Goal: Check status: Check status

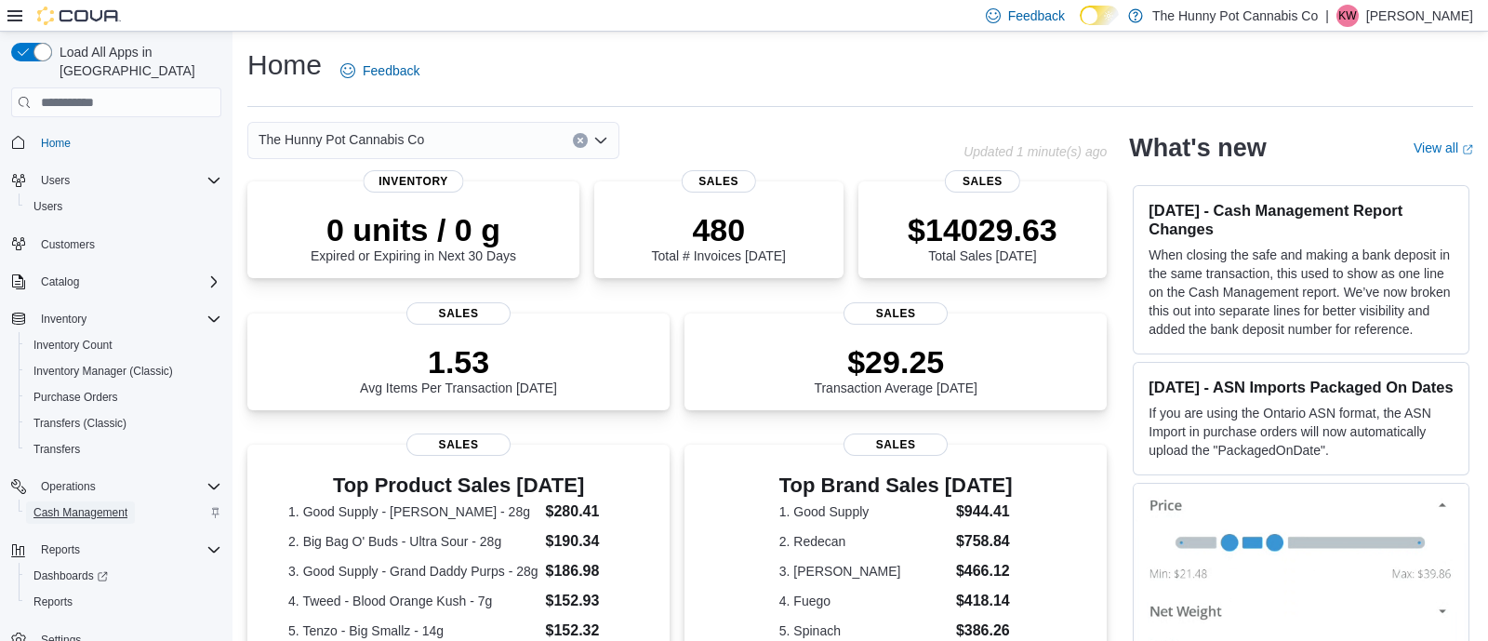
click at [96, 505] on span "Cash Management" at bounding box center [80, 512] width 94 height 15
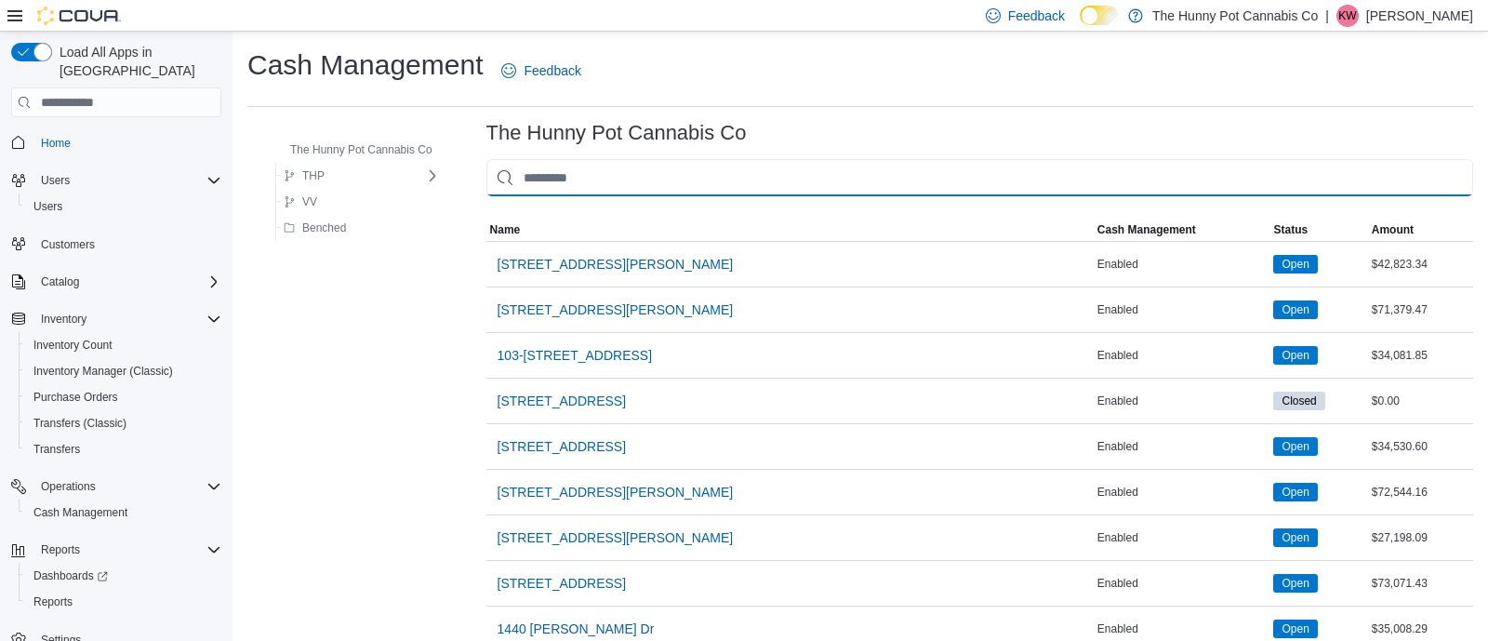
click at [707, 183] on input "This is a search bar. As you type, the results lower in the page will automatic…" at bounding box center [979, 177] width 987 height 37
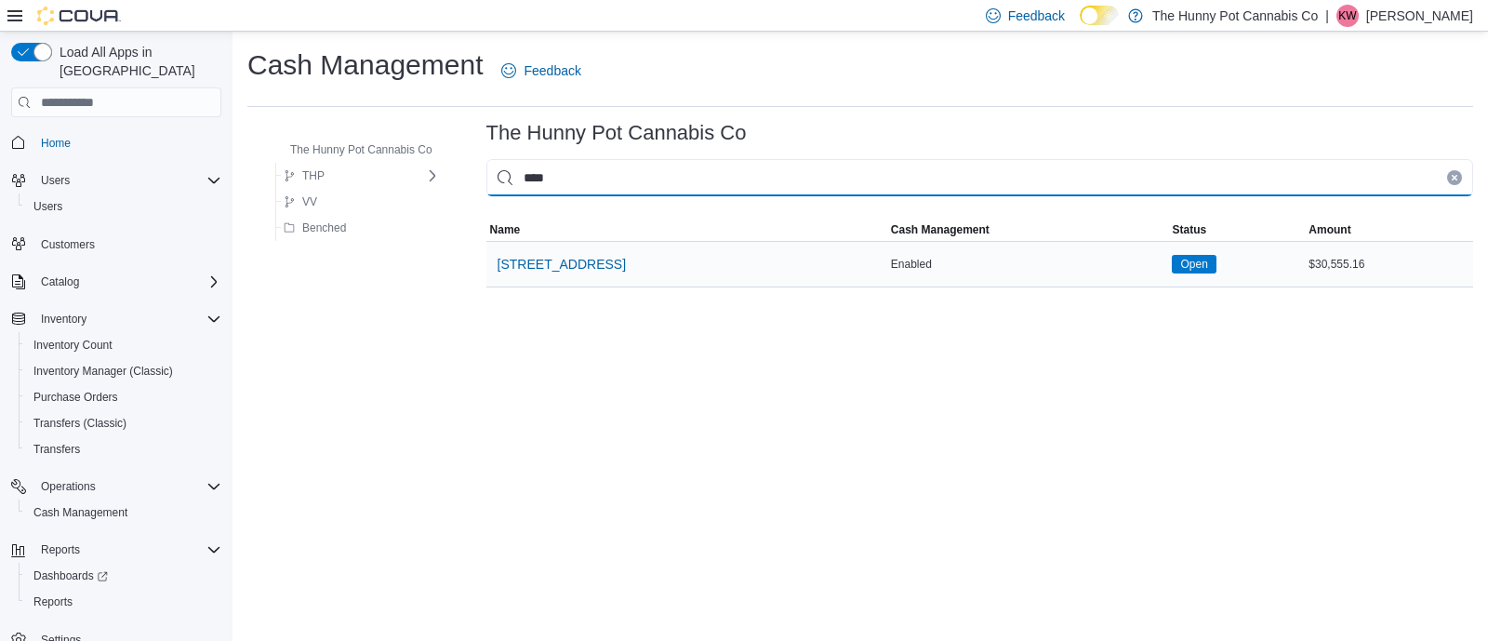
type input "****"
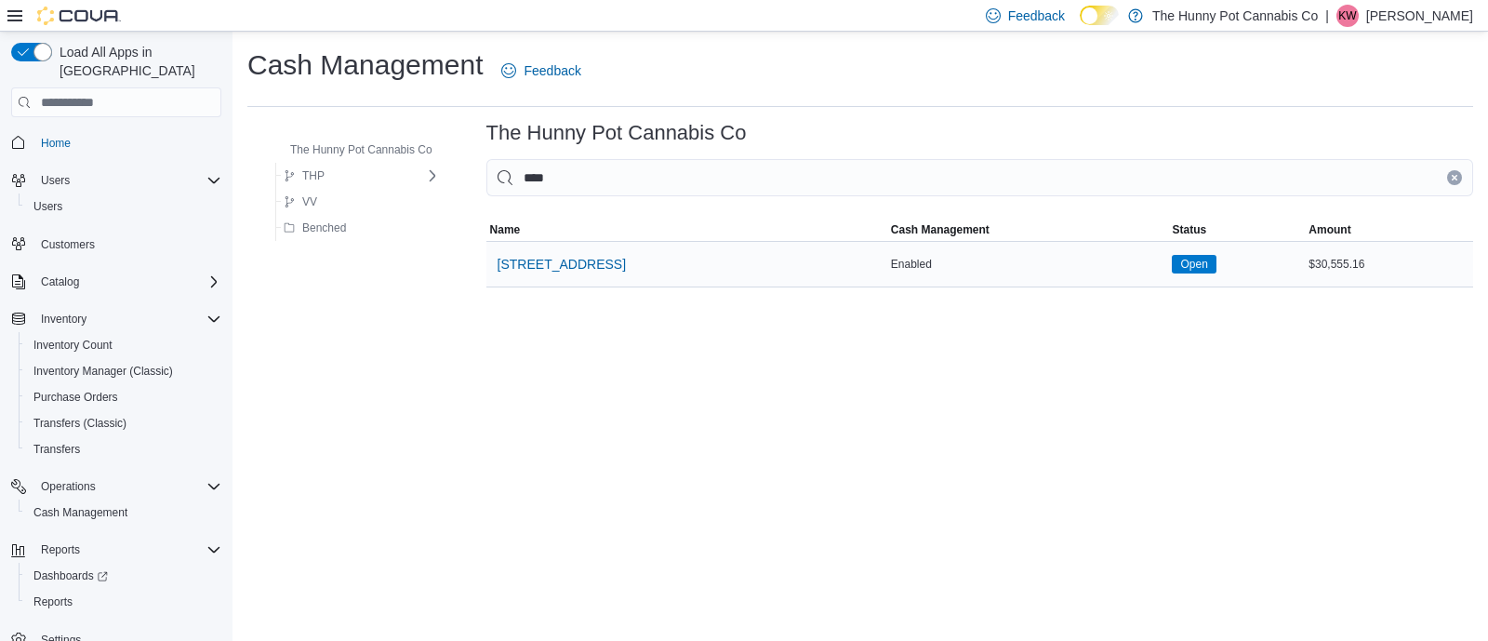
click at [641, 282] on div "2103 Yonge St" at bounding box center [686, 264] width 401 height 45
click at [545, 277] on span "2103 Yonge St" at bounding box center [562, 264] width 128 height 37
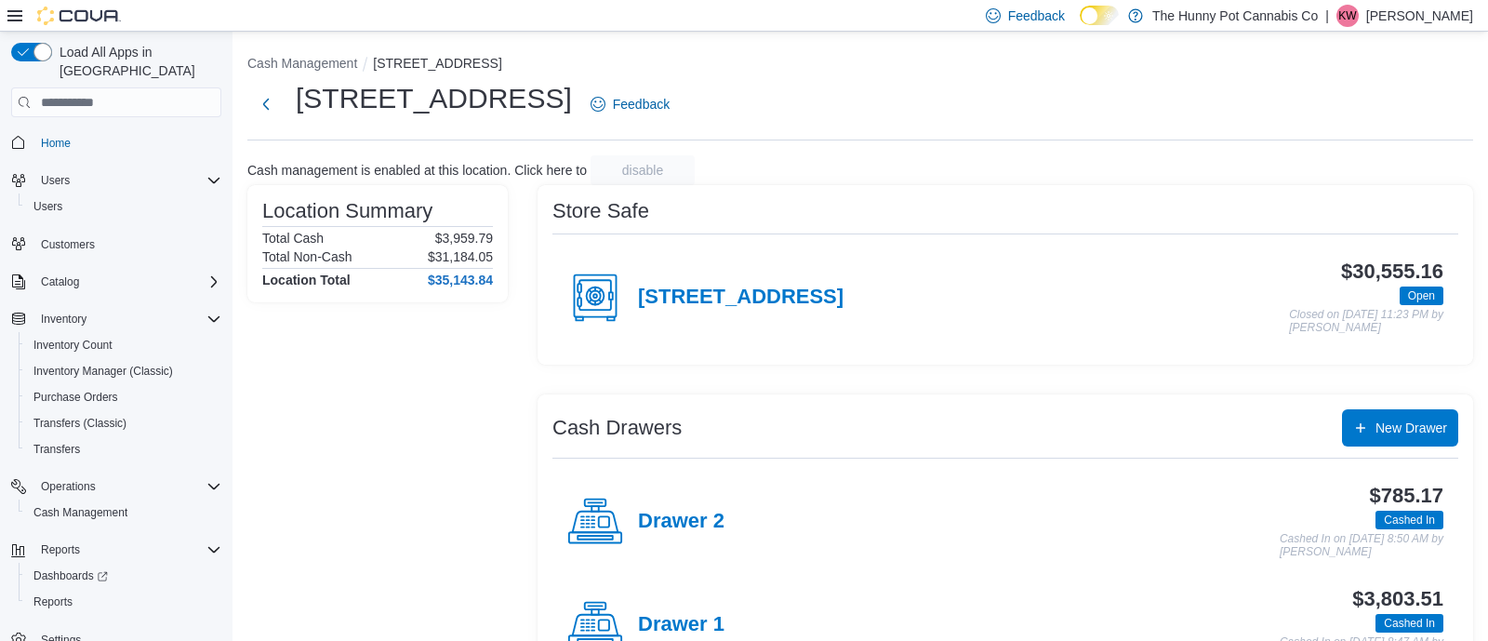
scroll to position [64, 0]
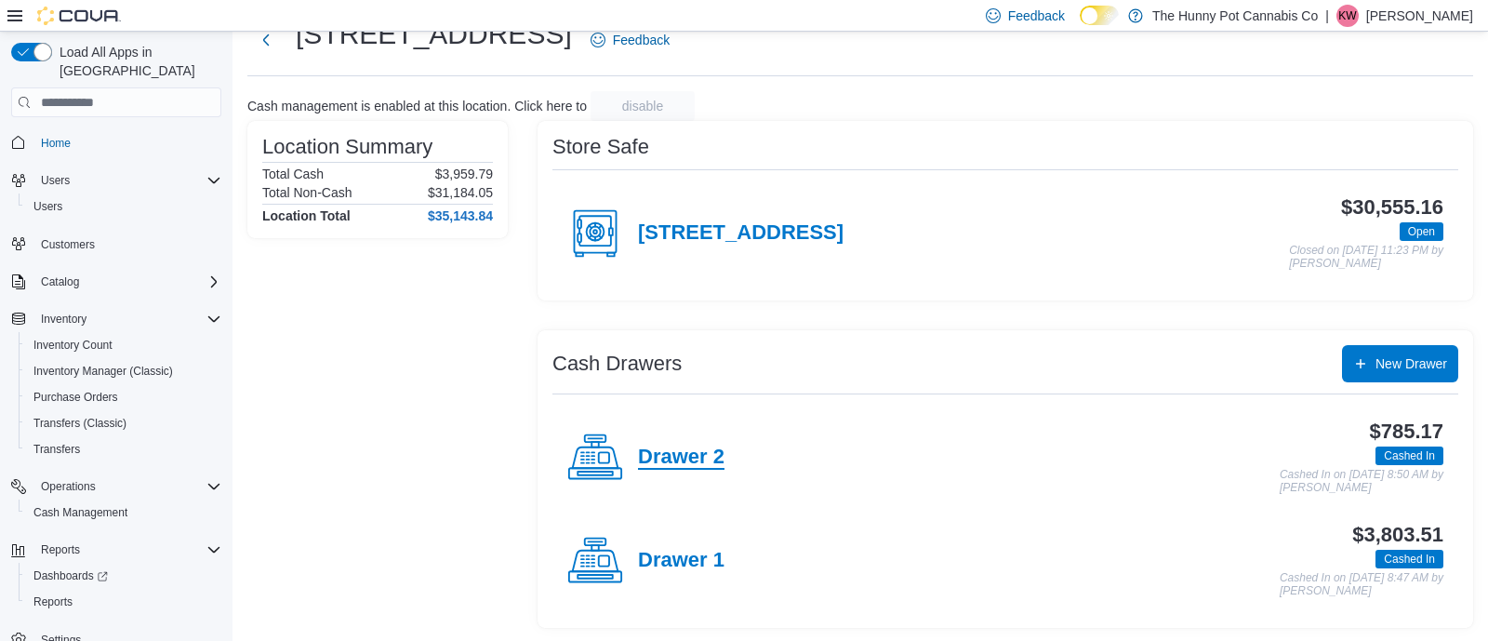
click at [669, 464] on h4 "Drawer 2" at bounding box center [681, 458] width 87 height 24
